Goal: Check status: Check status

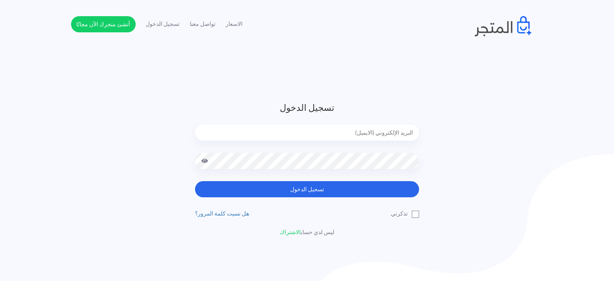
click at [284, 132] on input "email" at bounding box center [307, 132] width 224 height 16
click at [289, 149] on div at bounding box center [307, 138] width 224 height 28
drag, startPoint x: 294, startPoint y: 150, endPoint x: 297, endPoint y: 147, distance: 4.6
click at [294, 150] on div at bounding box center [307, 138] width 224 height 28
click at [304, 137] on input "email" at bounding box center [307, 132] width 224 height 16
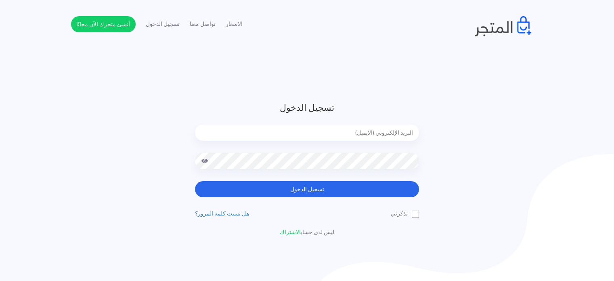
type input "diaraest2024@gmail.com"
click at [195, 181] on button "تسجيل الدخول" at bounding box center [307, 189] width 224 height 16
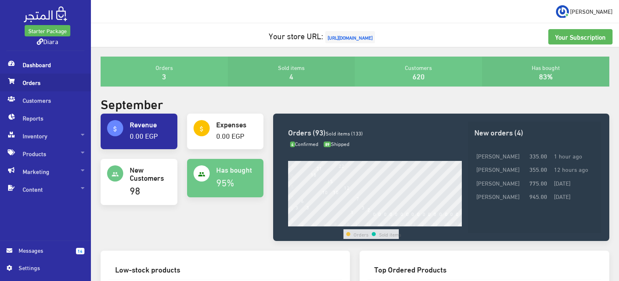
click at [40, 84] on span "Orders" at bounding box center [45, 83] width 78 height 18
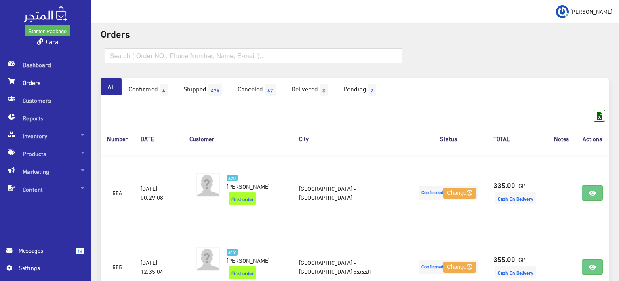
scroll to position [40, 0]
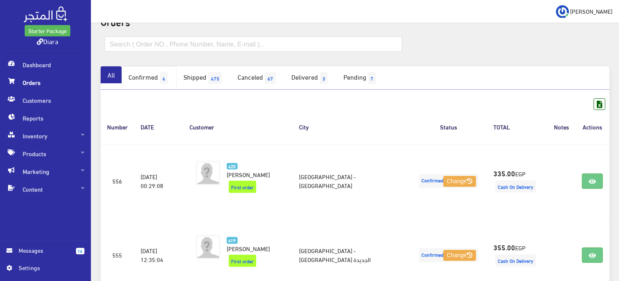
click at [139, 77] on link "Confirmed 4" at bounding box center [149, 77] width 55 height 23
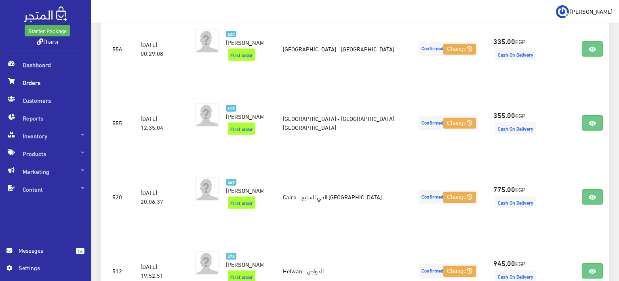
scroll to position [171, 0]
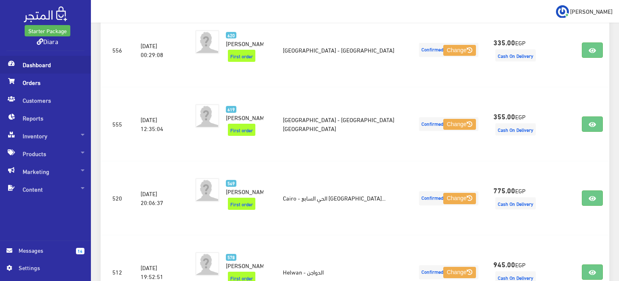
click at [47, 69] on span "Dashboard" at bounding box center [45, 65] width 78 height 18
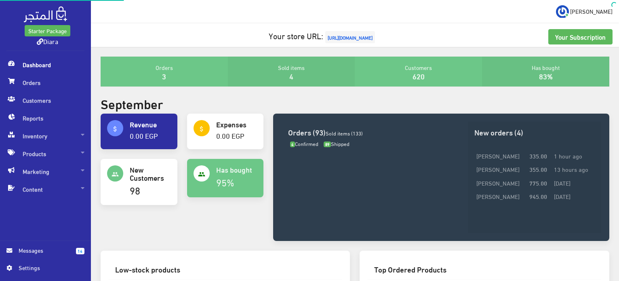
click at [47, 69] on span "Dashboard" at bounding box center [45, 65] width 78 height 18
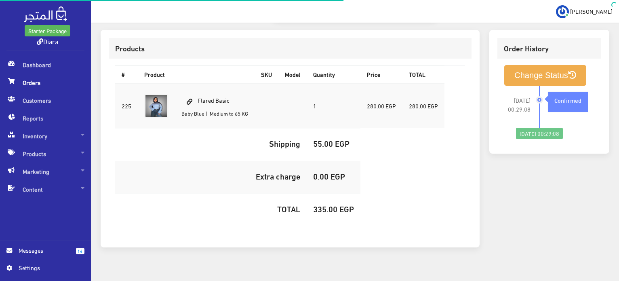
scroll to position [229, 0]
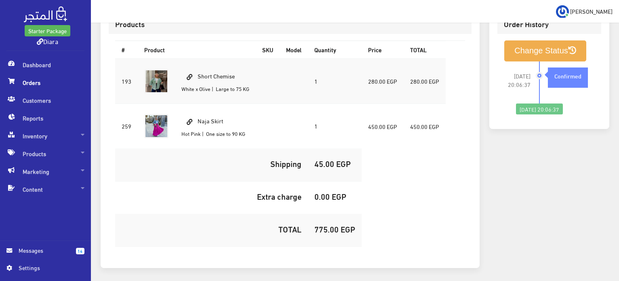
scroll to position [273, 0]
